Goal: Information Seeking & Learning: Learn about a topic

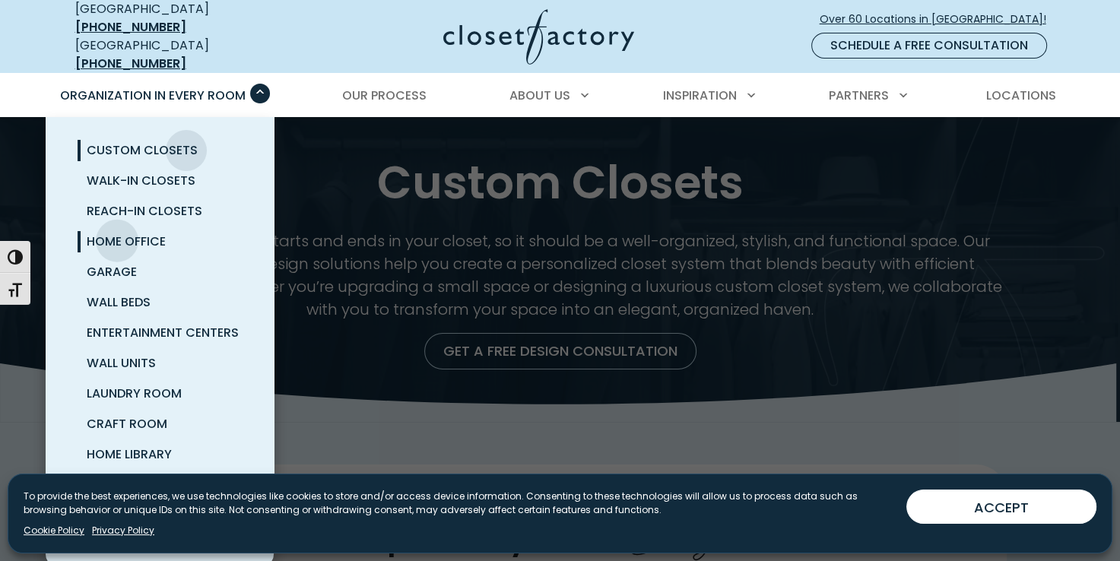
click at [117, 233] on span "Home Office" at bounding box center [126, 241] width 79 height 17
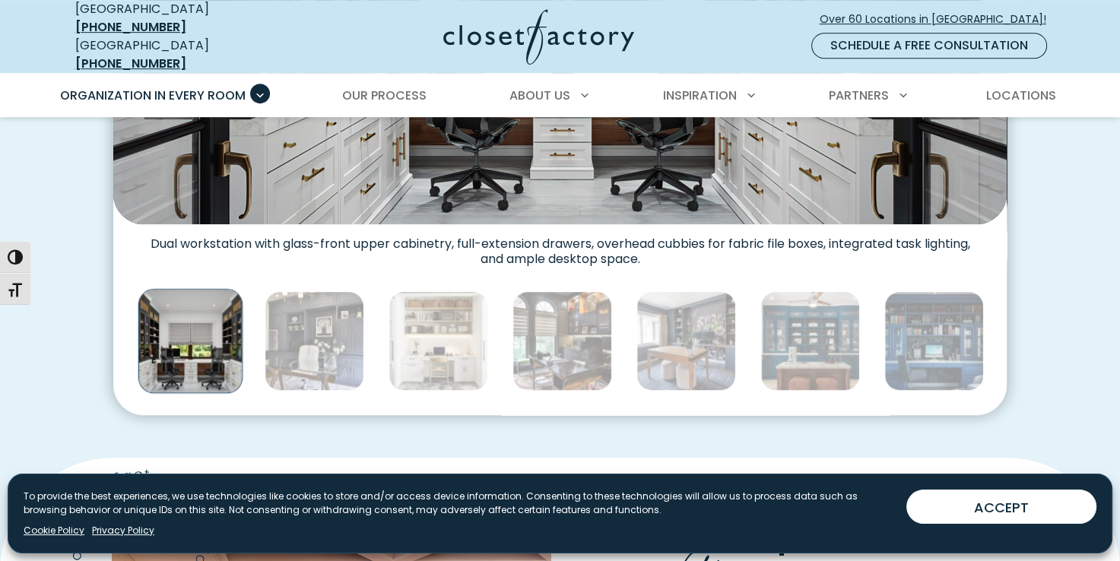
scroll to position [912, 0]
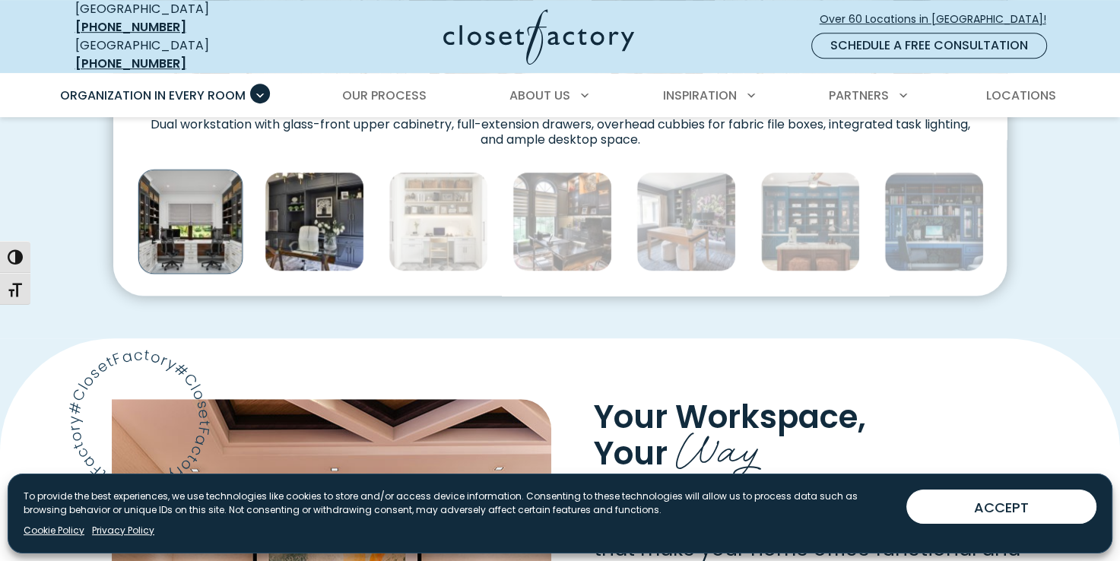
click at [315, 224] on img "Thumbnail Gallery" at bounding box center [315, 222] width 100 height 100
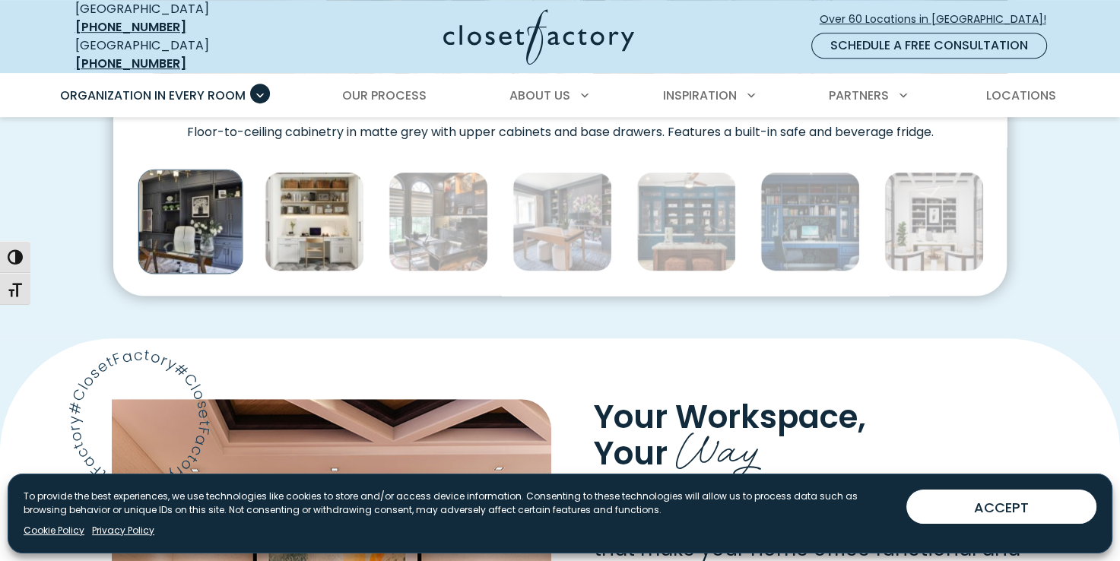
click at [330, 230] on img "Thumbnail Gallery" at bounding box center [315, 222] width 100 height 100
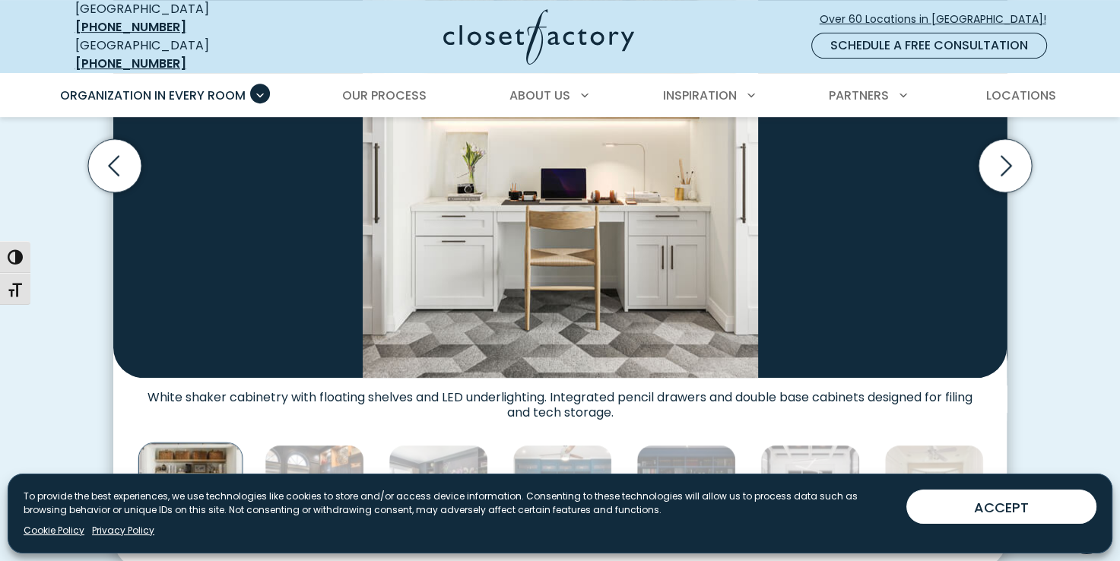
scroll to position [532, 0]
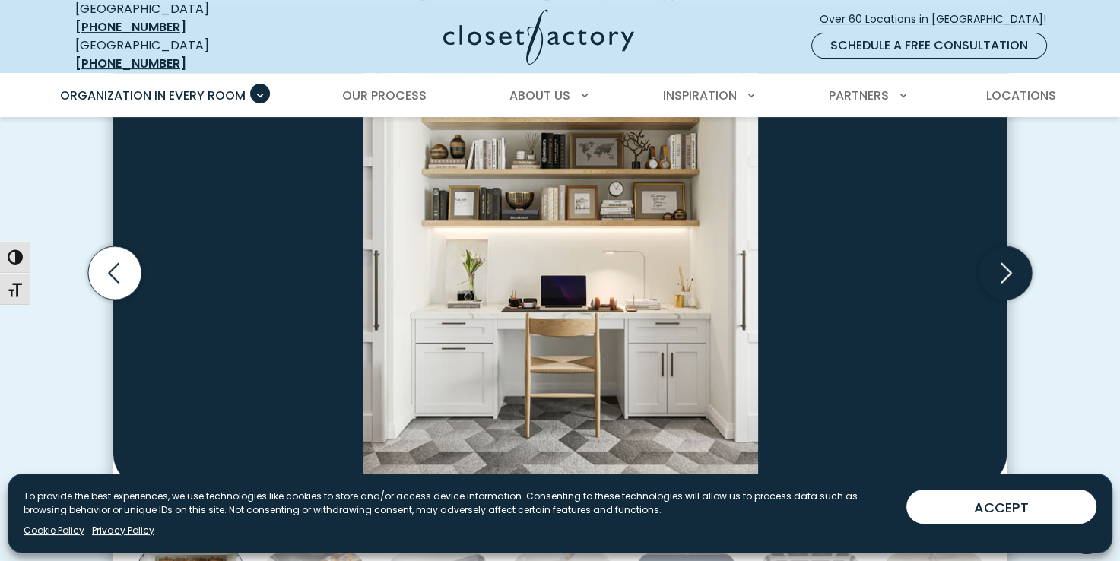
click at [1011, 254] on icon "Next slide" at bounding box center [1004, 272] width 53 height 53
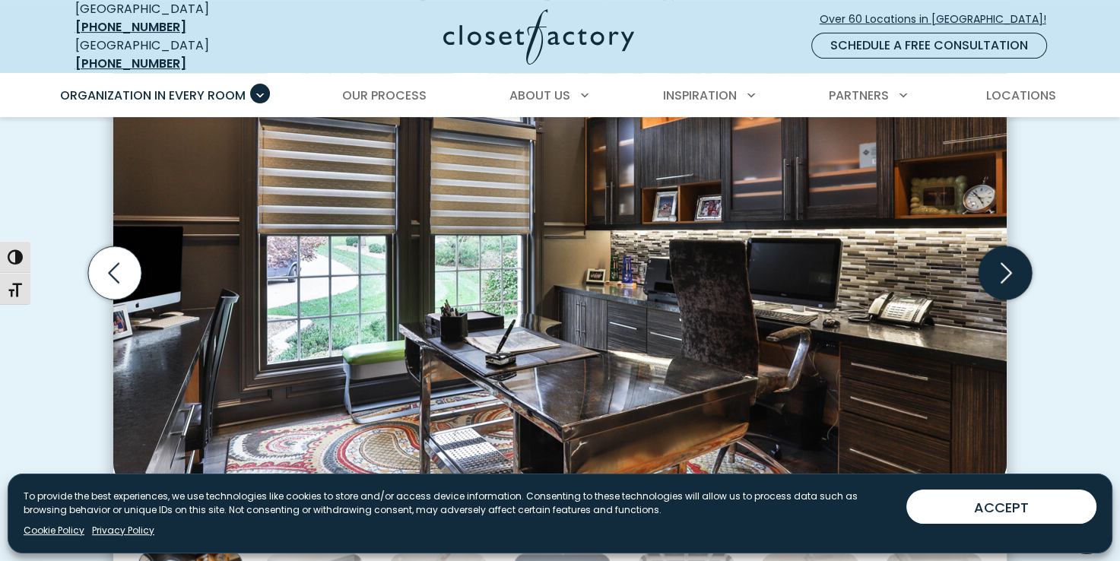
click at [1010, 254] on icon "Next slide" at bounding box center [1004, 272] width 53 height 53
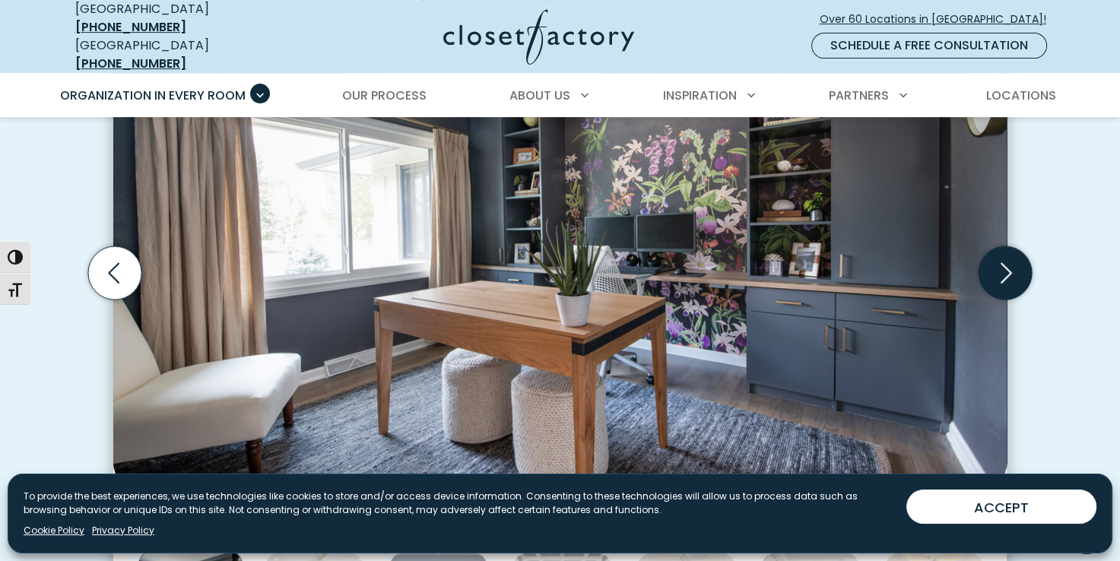
click at [1010, 254] on icon "Next slide" at bounding box center [1004, 272] width 53 height 53
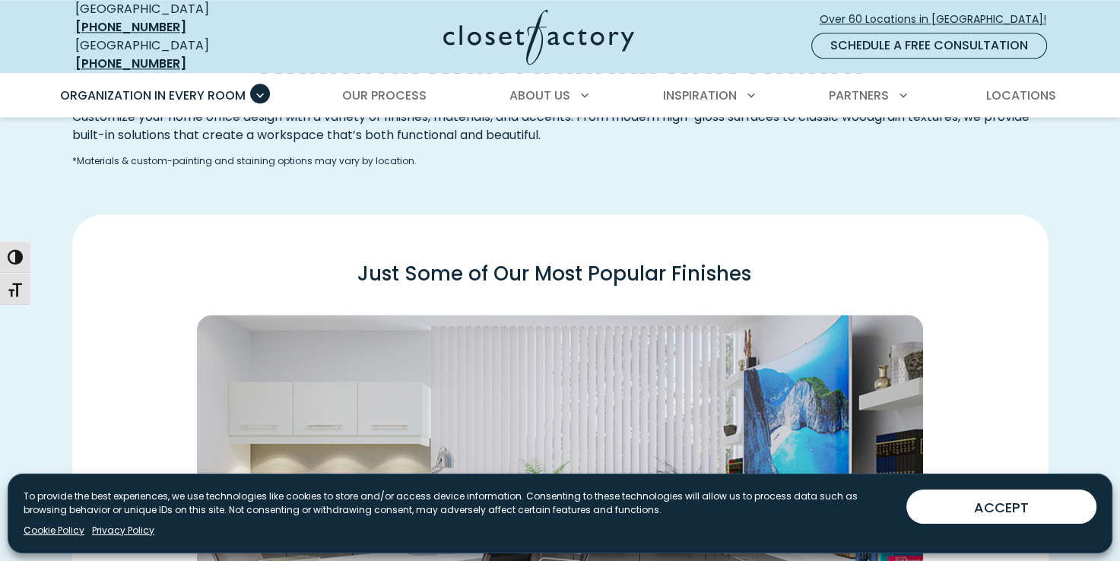
scroll to position [2205, 0]
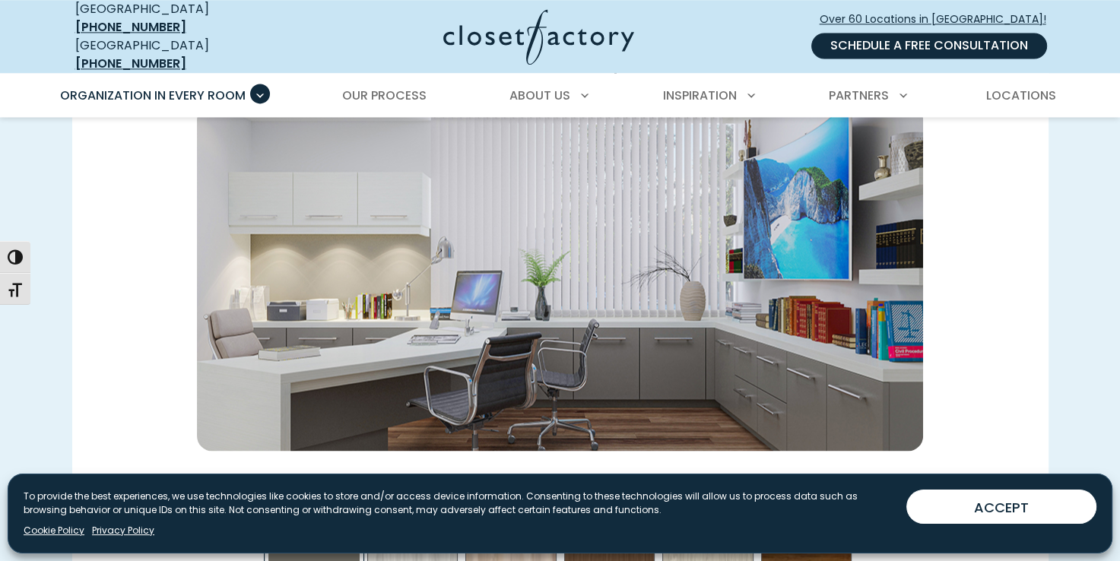
click at [876, 40] on link "Schedule a Free Consultation" at bounding box center [929, 46] width 236 height 26
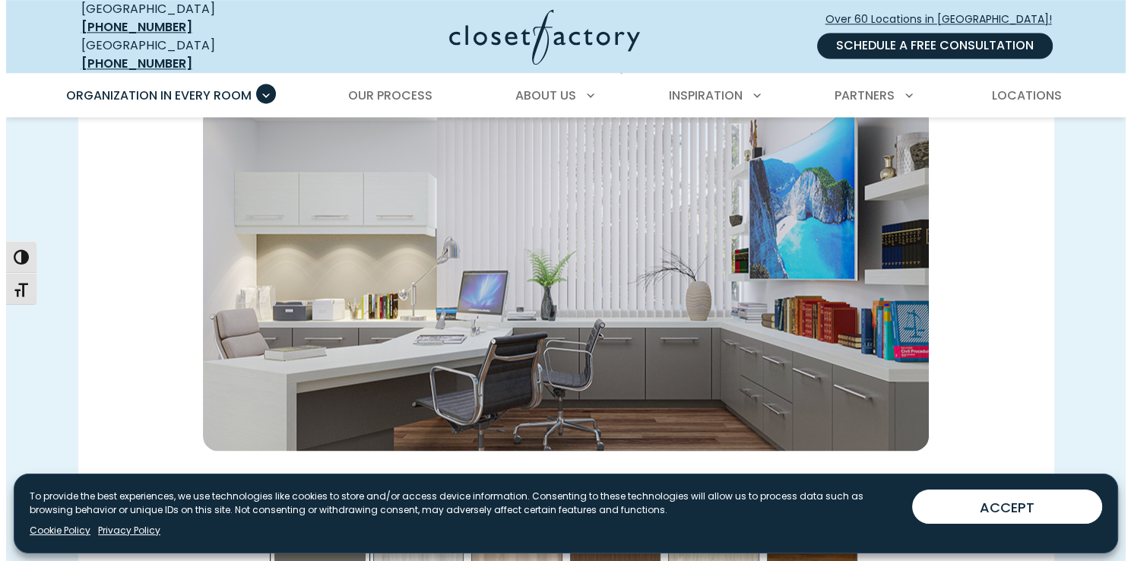
scroll to position [2206, 0]
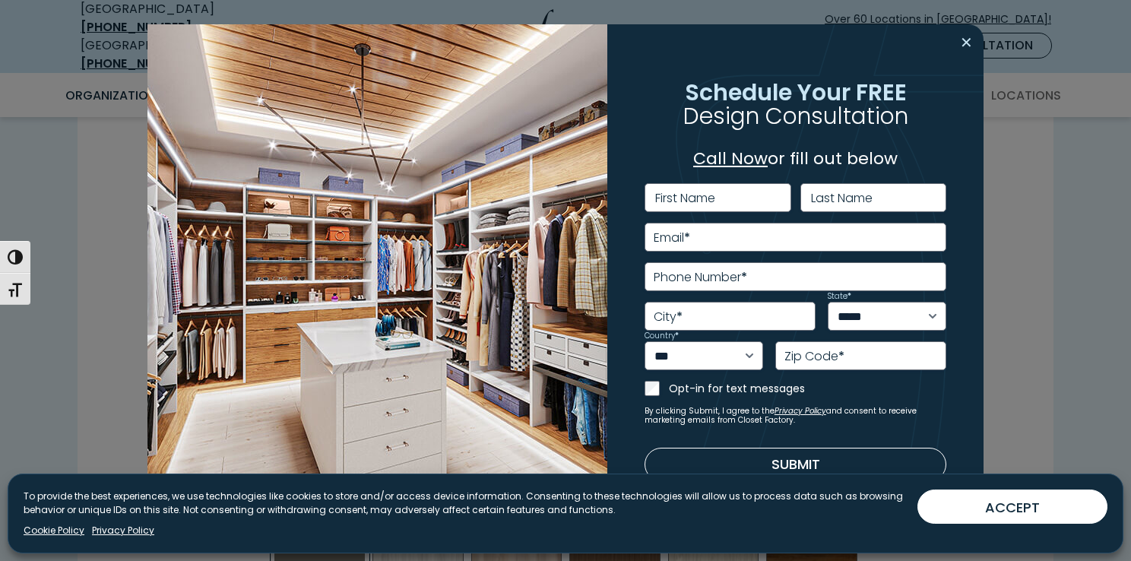
click at [970, 45] on button "Close modal" at bounding box center [967, 42] width 22 height 24
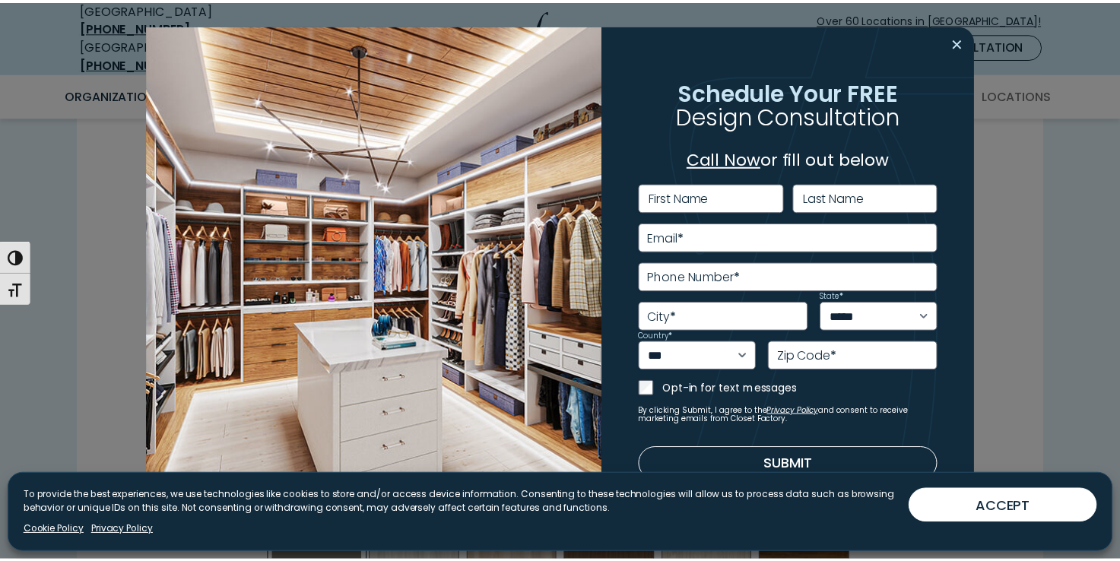
scroll to position [2205, 0]
